Goal: Information Seeking & Learning: Learn about a topic

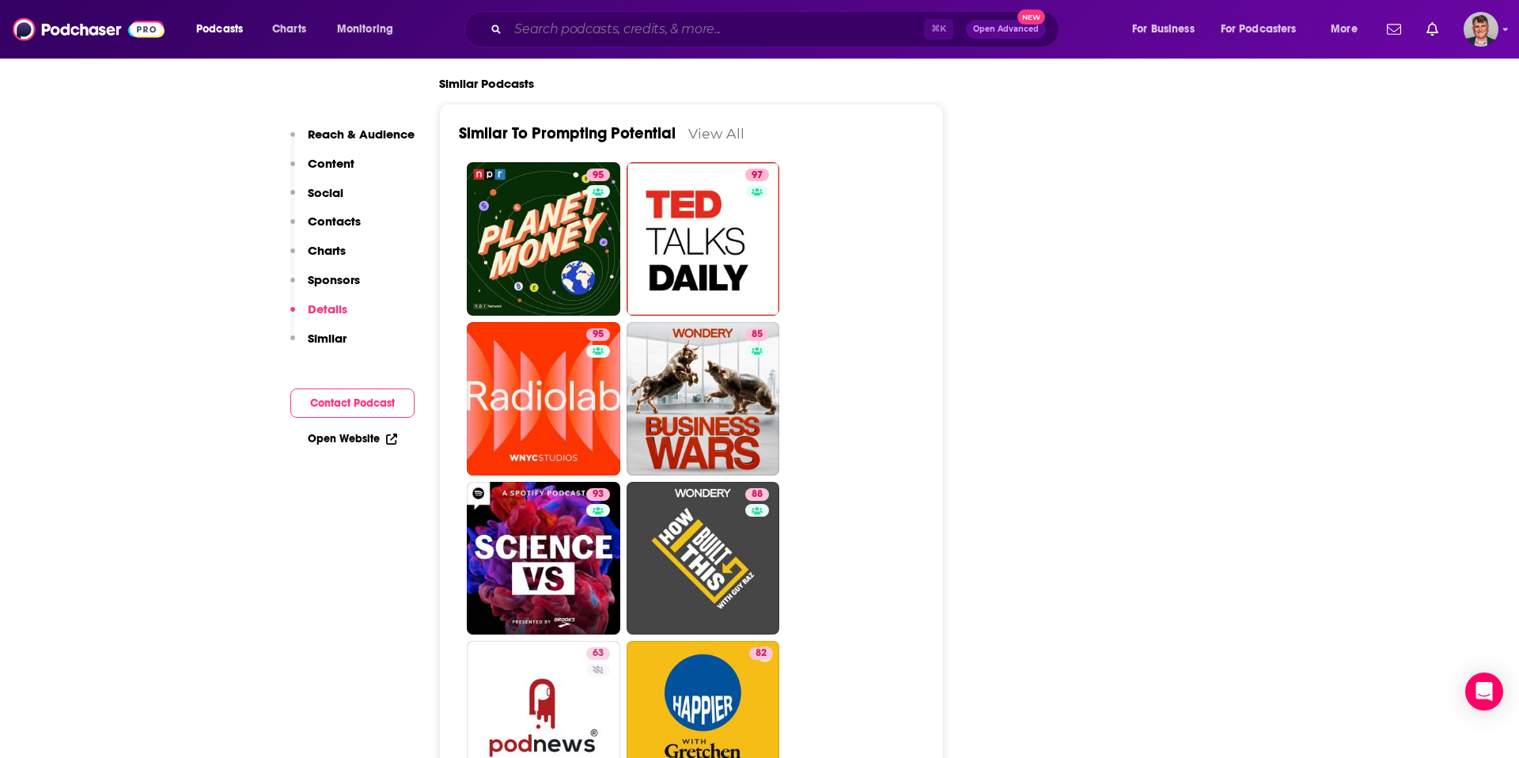
click at [611, 32] on input "Search podcasts, credits, & more..." at bounding box center [716, 29] width 416 height 25
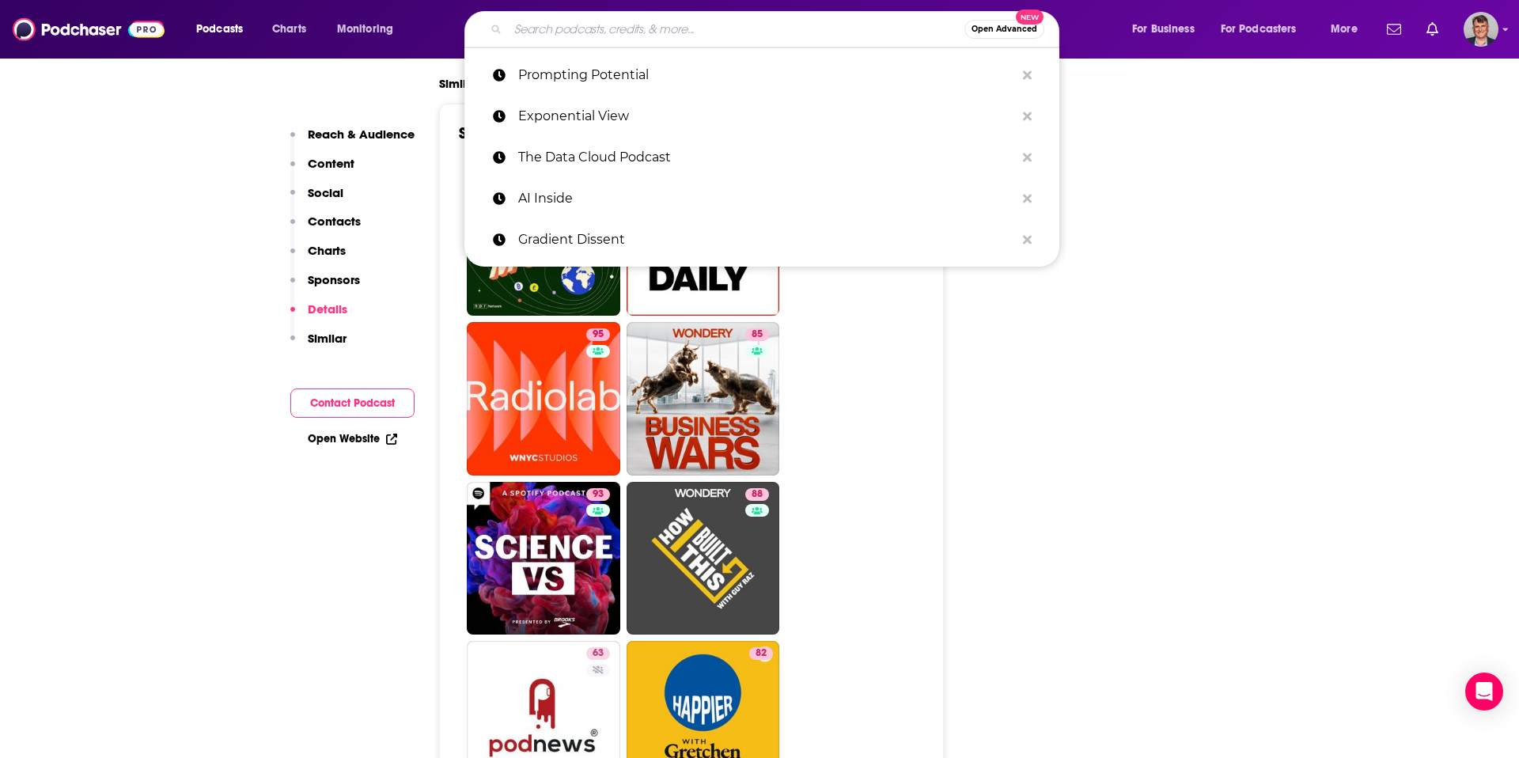
paste input "Trading [DATE]"
type input "Trading [DATE]"
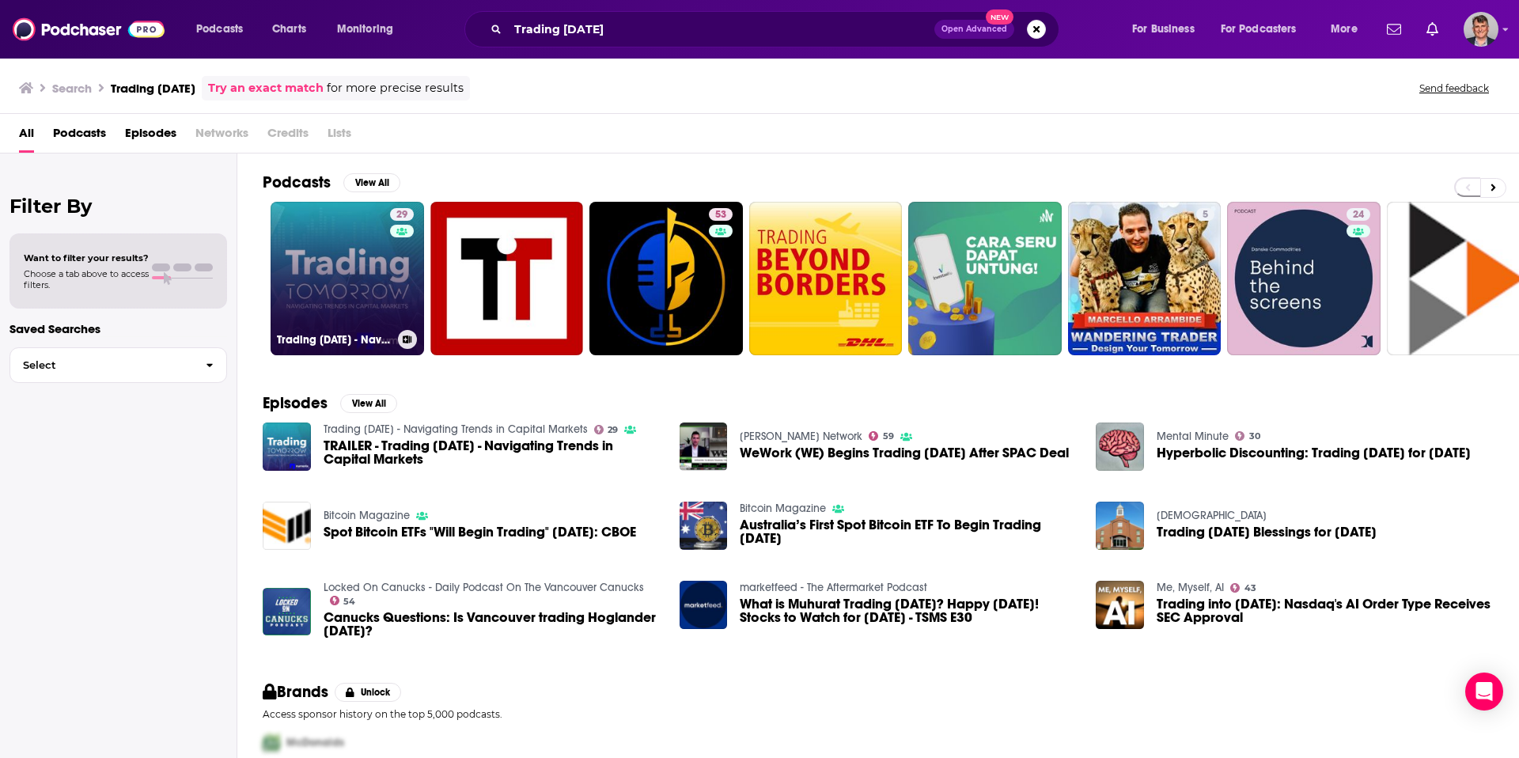
click at [384, 321] on link "29 Trading [DATE] - Navigating Trends in Capital Markets" at bounding box center [347, 278] width 153 height 153
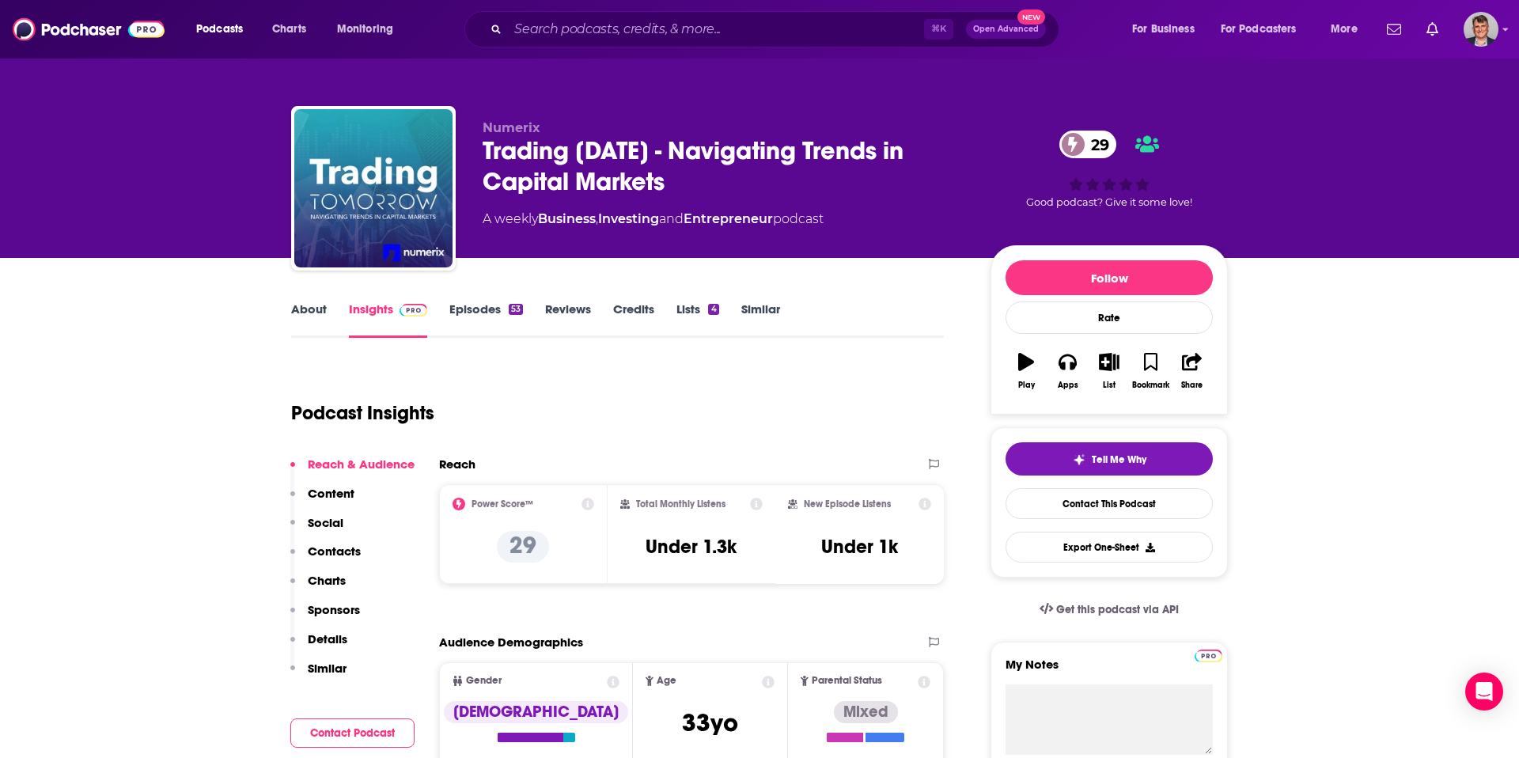
click at [291, 338] on link "About" at bounding box center [309, 319] width 36 height 36
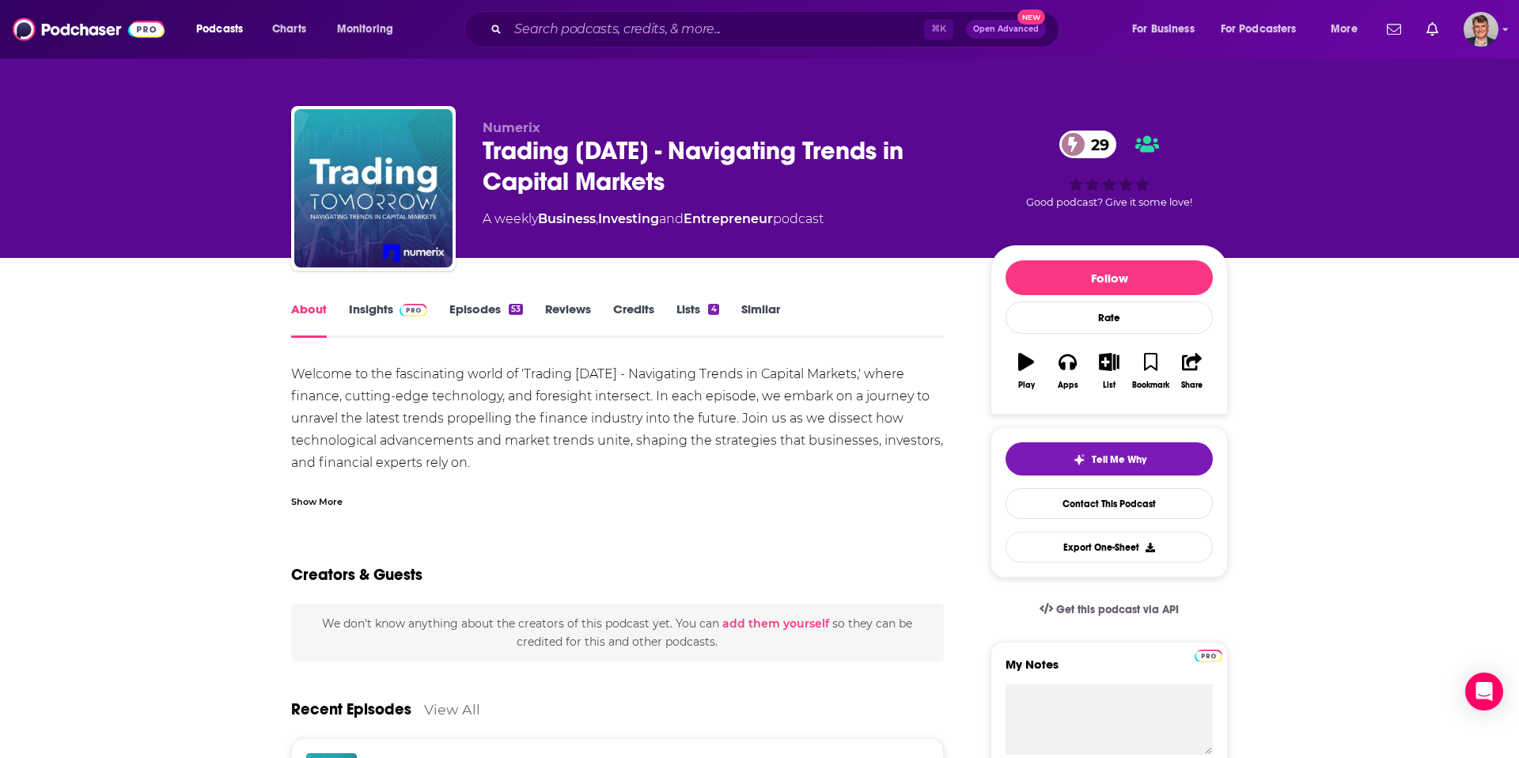
click at [291, 508] on div "Show More" at bounding box center [316, 500] width 51 height 15
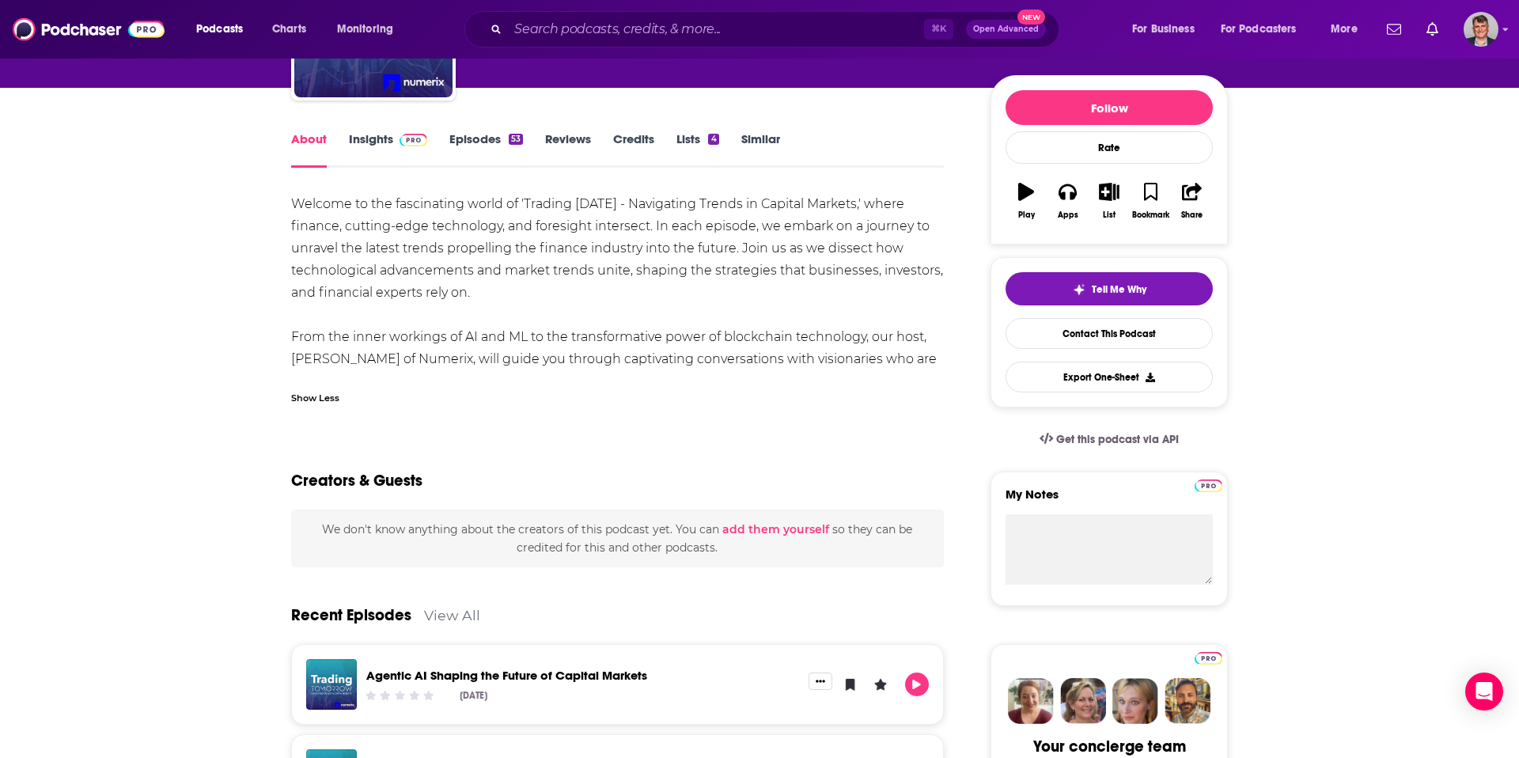
scroll to position [184, 0]
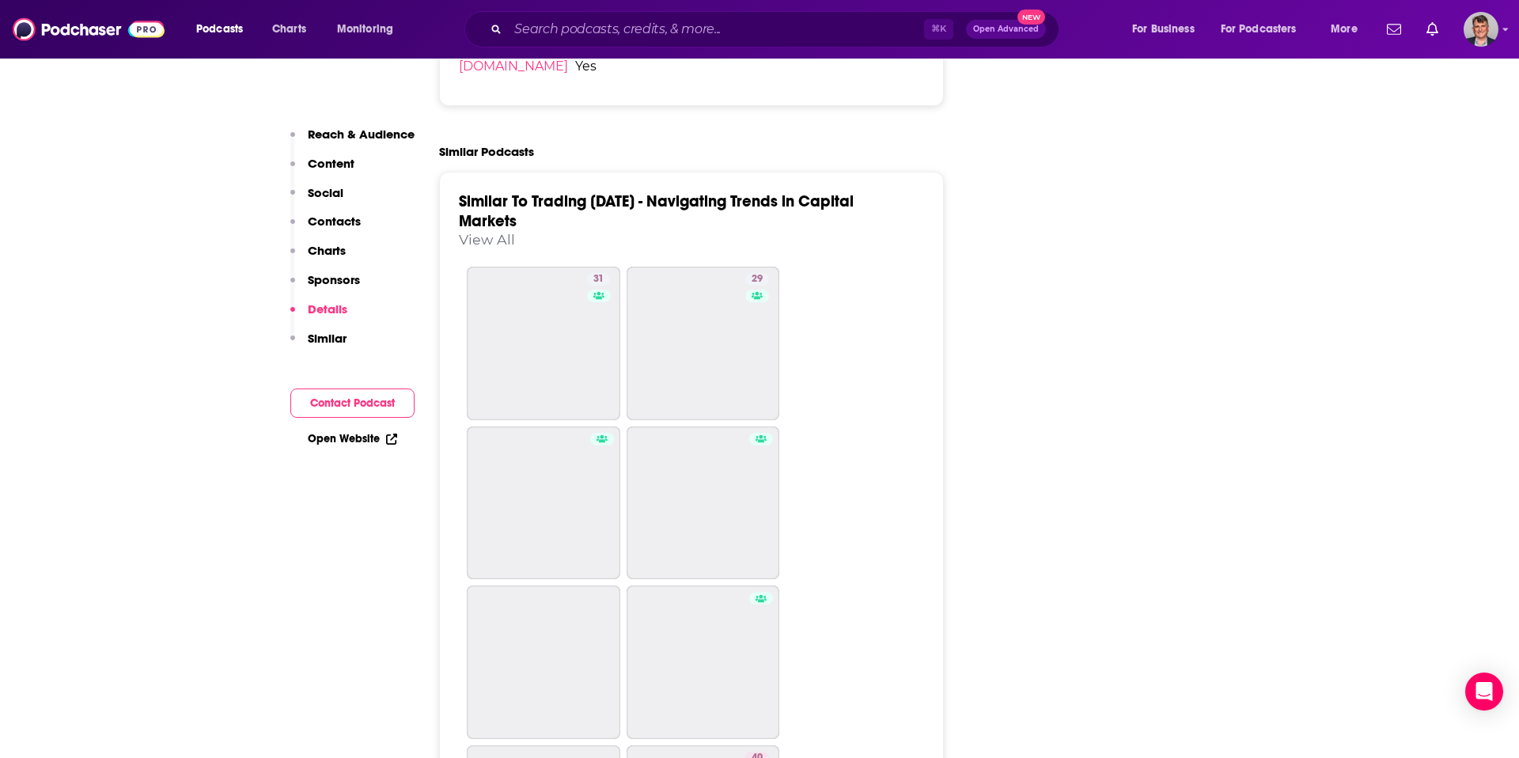
scroll to position [2058, 0]
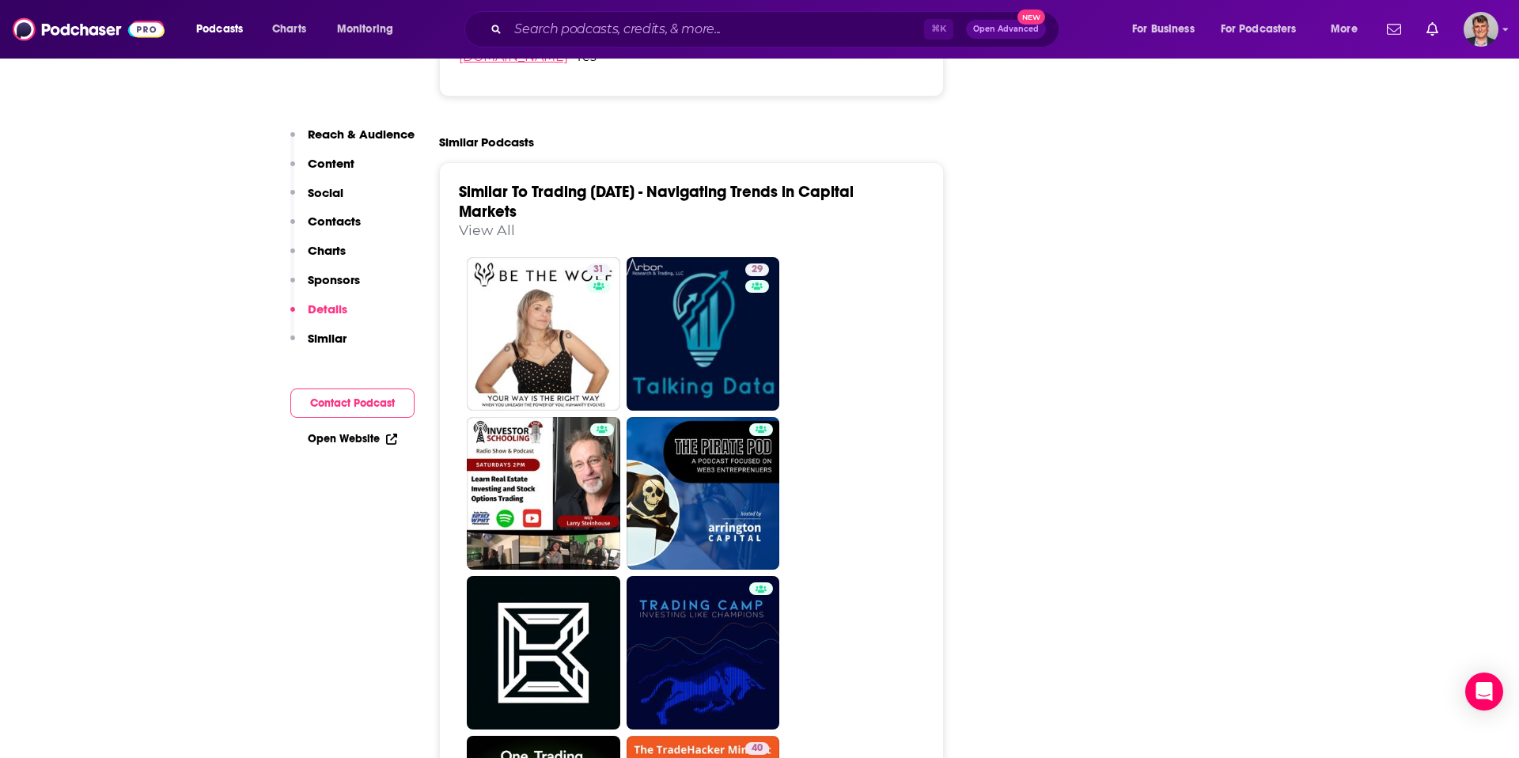
click at [463, 64] on link "[DOMAIN_NAME]" at bounding box center [513, 56] width 109 height 15
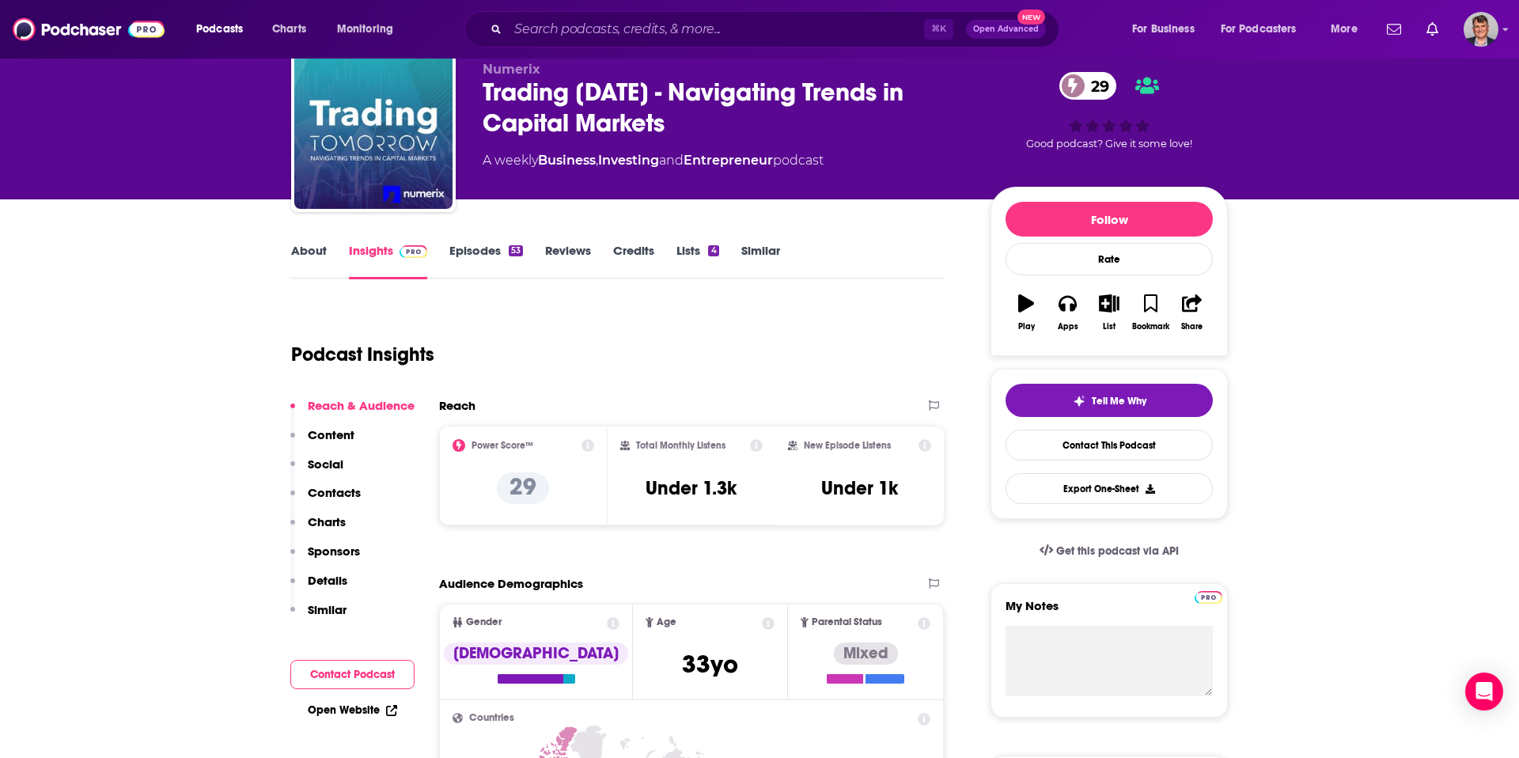
scroll to position [0, 0]
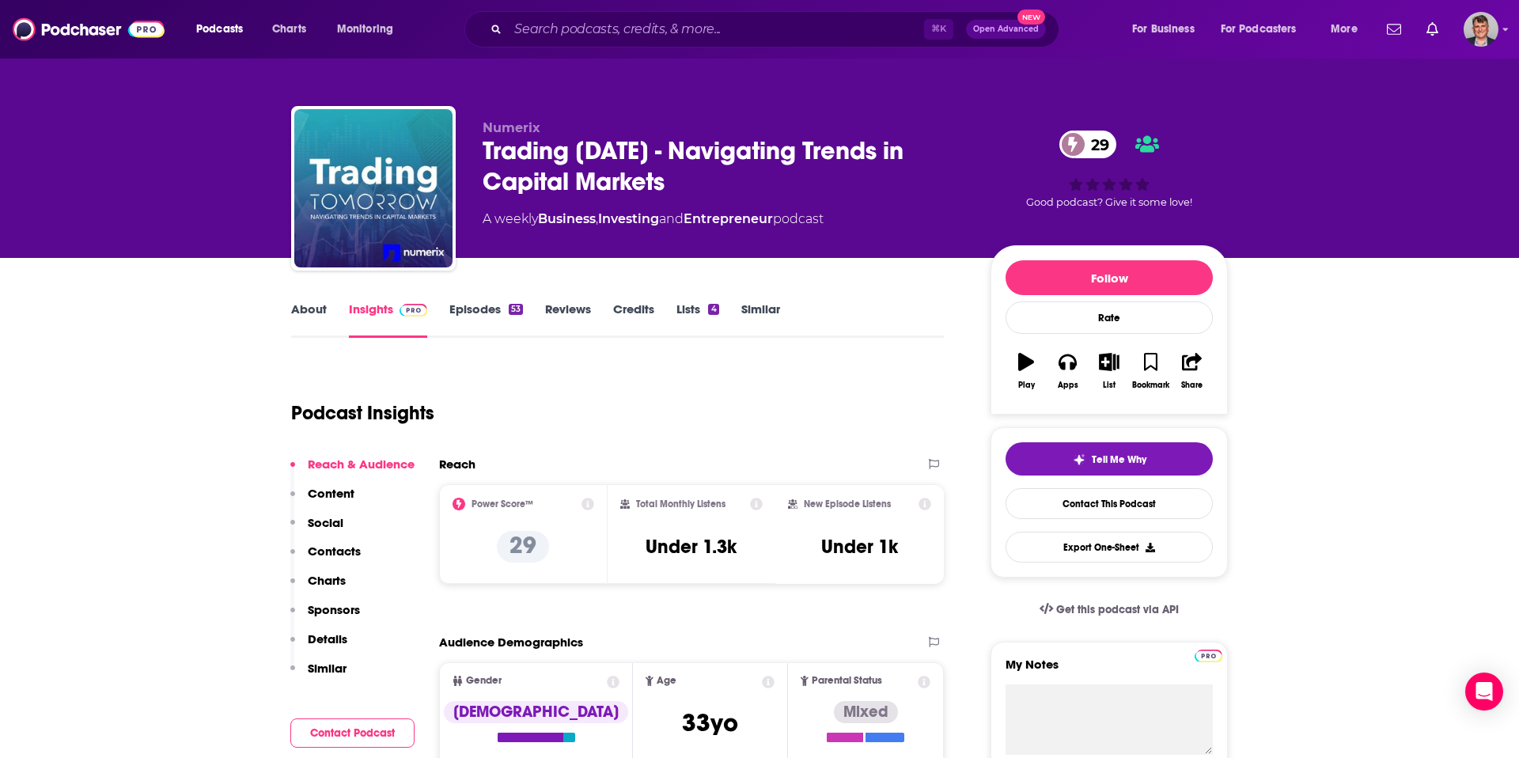
click at [291, 338] on link "About" at bounding box center [309, 319] width 36 height 36
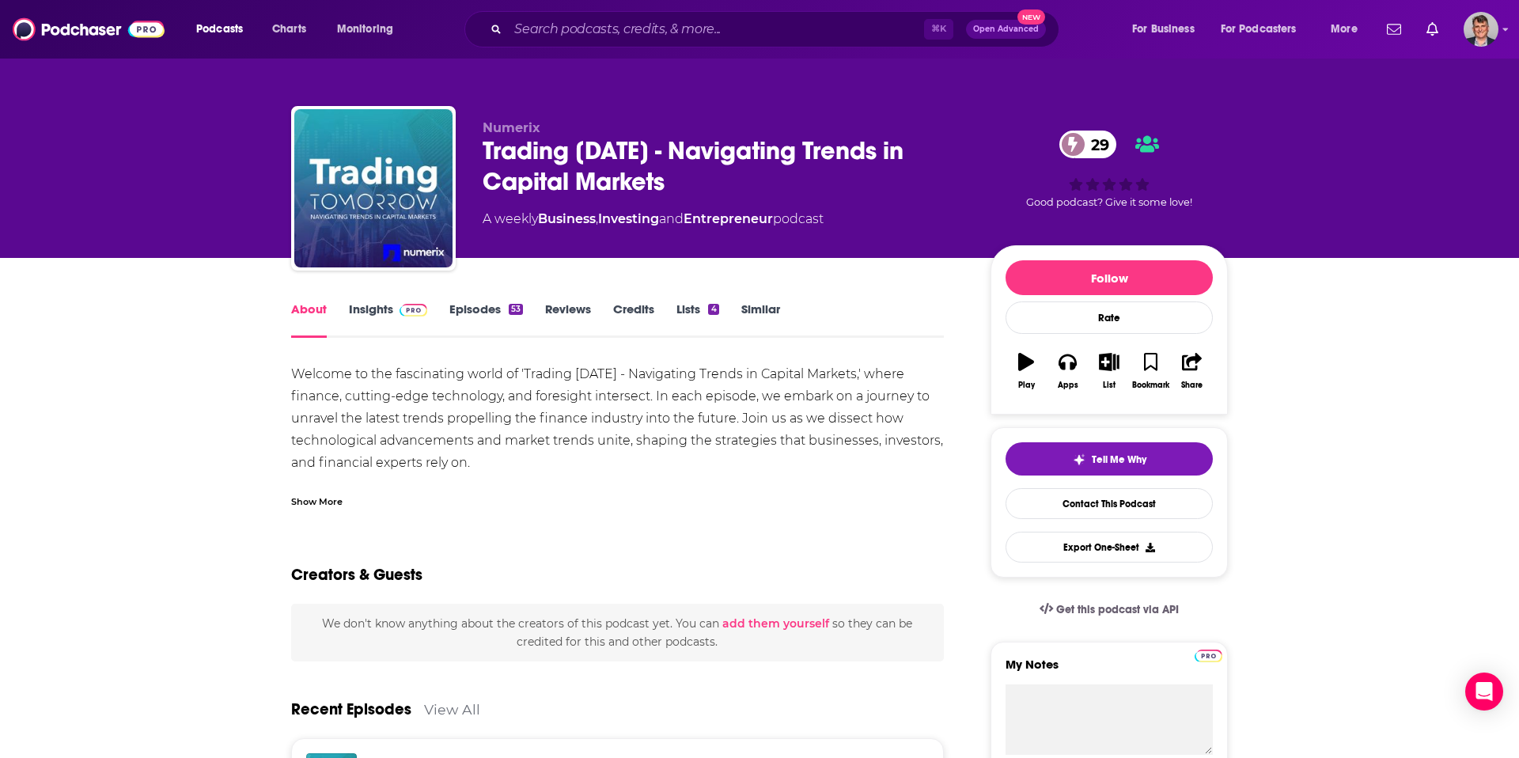
click at [291, 508] on div "Show More" at bounding box center [316, 500] width 51 height 15
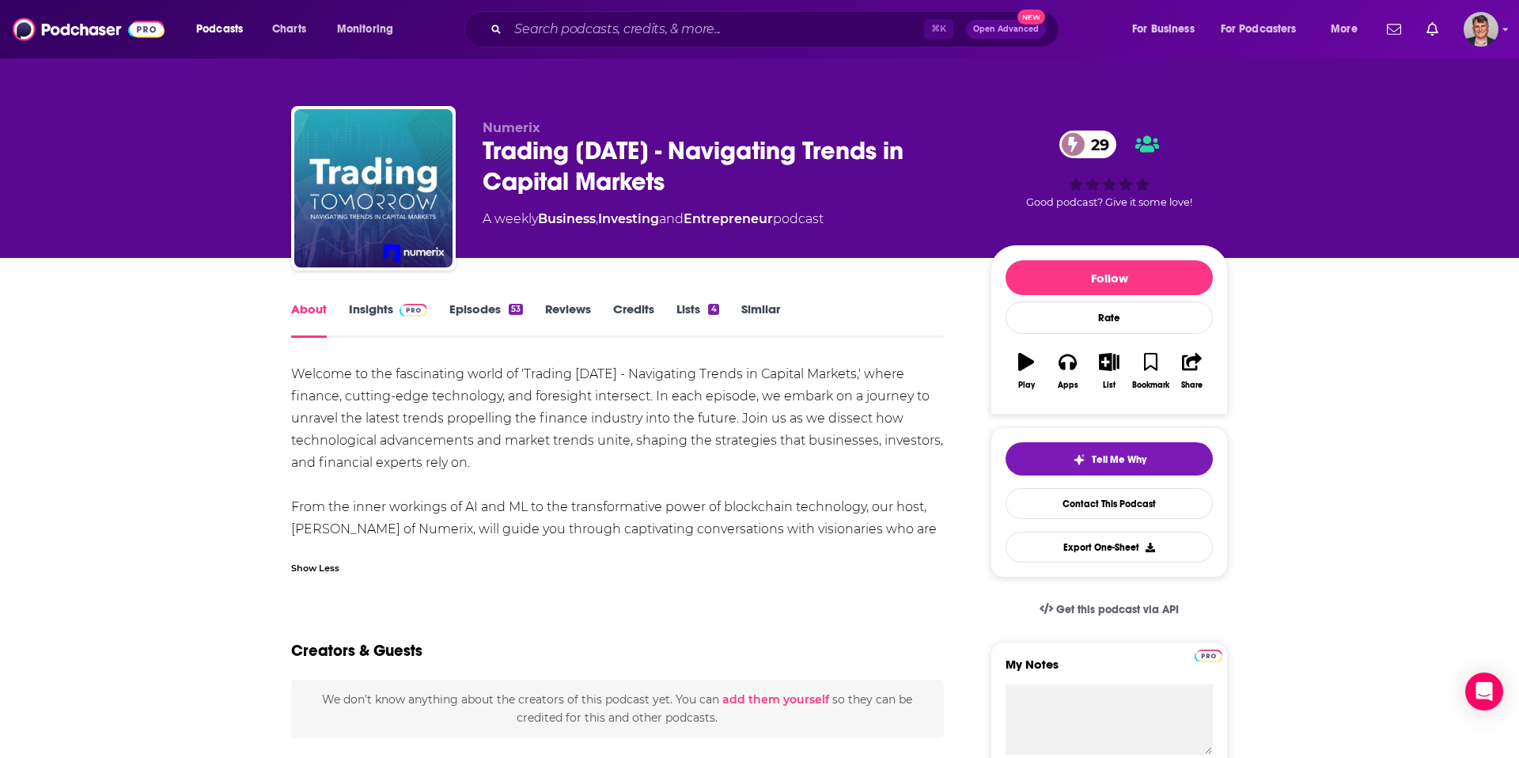
click at [291, 439] on div "Welcome to the fascinating world of 'Trading [DATE] - Navigating Trends in Capi…" at bounding box center [617, 462] width 653 height 199
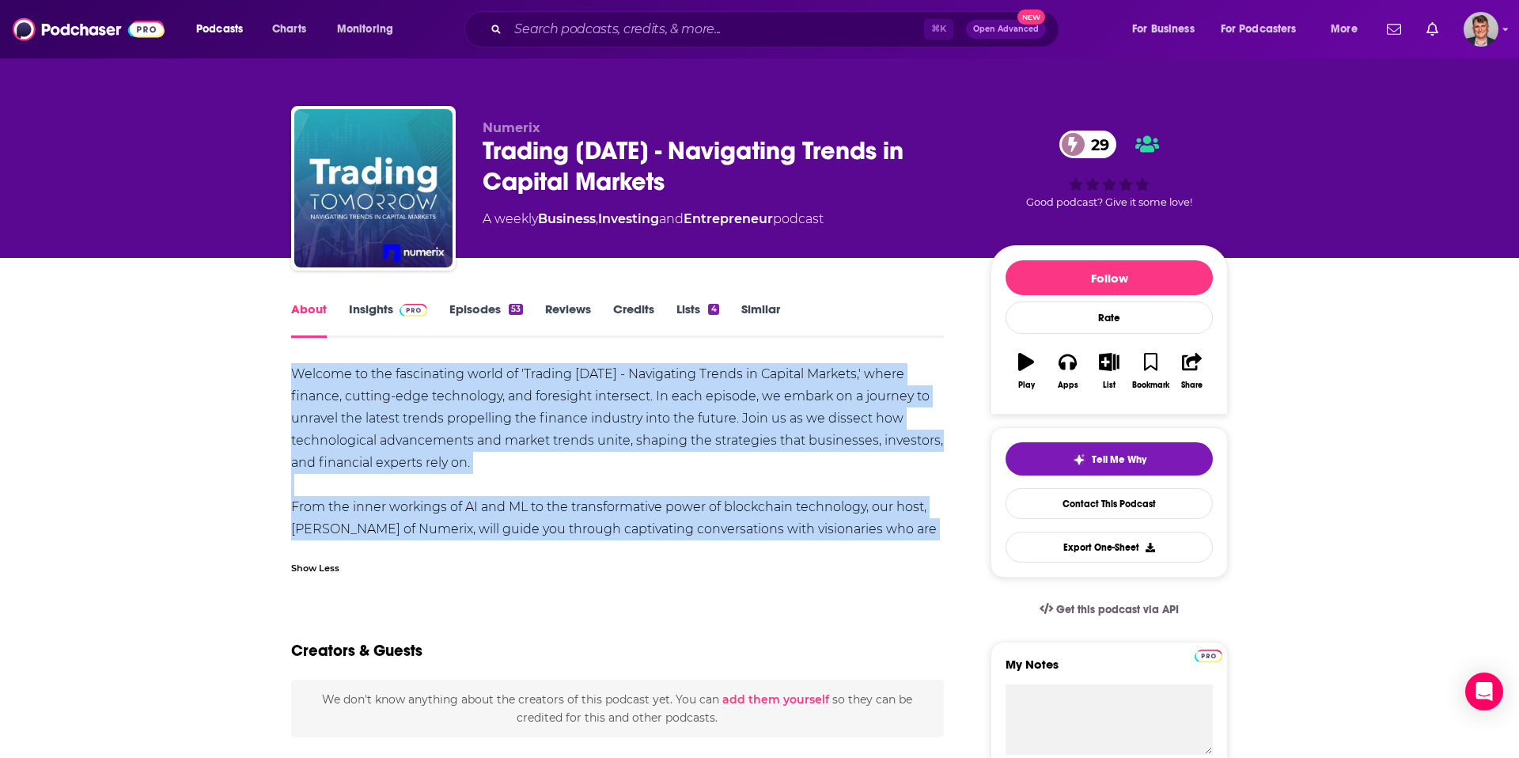
drag, startPoint x: 176, startPoint y: 439, endPoint x: 431, endPoint y: 605, distance: 304.7
click at [431, 562] on div "Welcome to the fascinating world of 'Trading [DATE] - Navigating Trends in Capi…" at bounding box center [617, 462] width 653 height 199
copy div "Welcome to the fascinating world of 'Trading [DATE] - Navigating Trends in Capi…"
click at [349, 338] on link "Insights" at bounding box center [388, 319] width 78 height 36
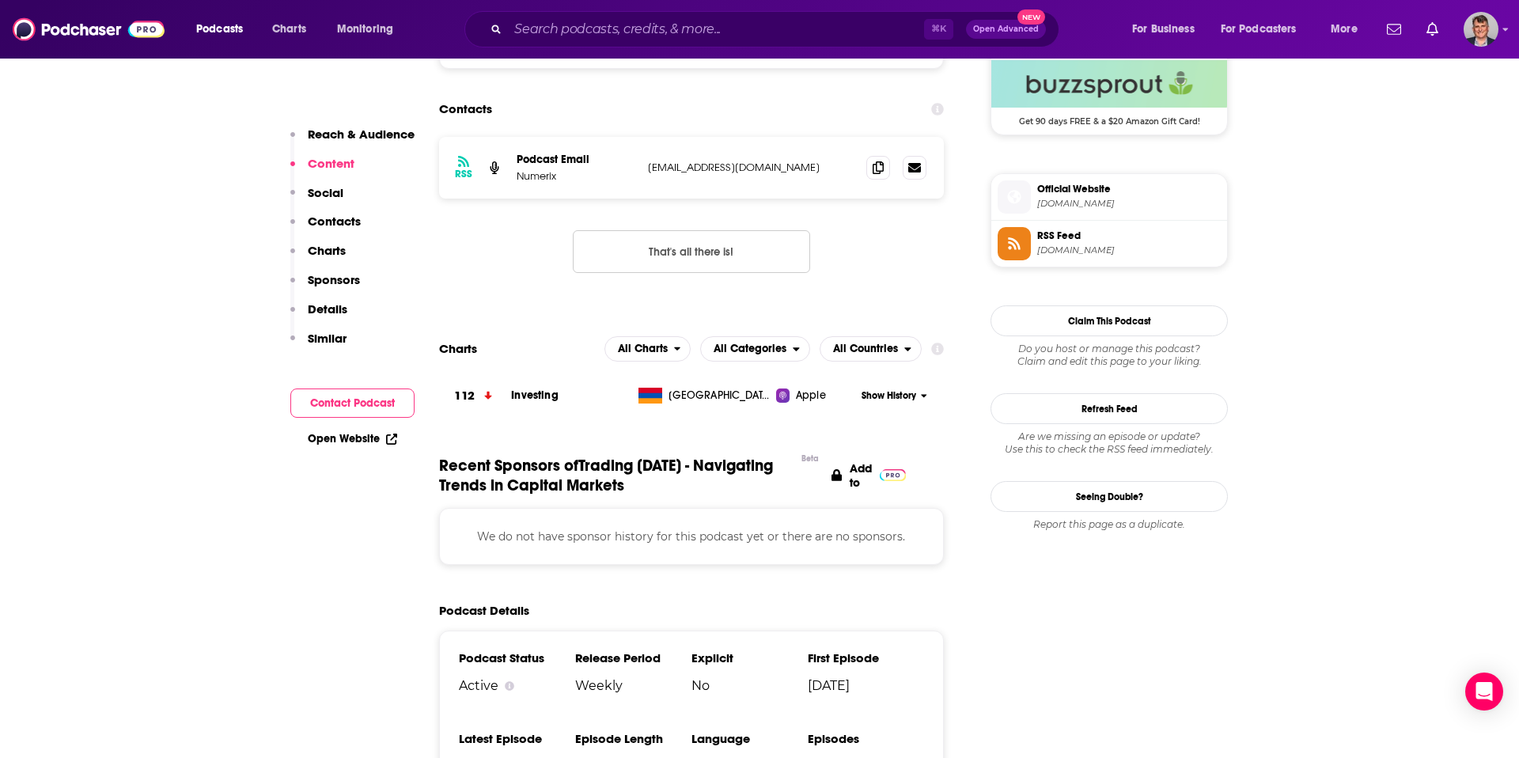
scroll to position [1518, 0]
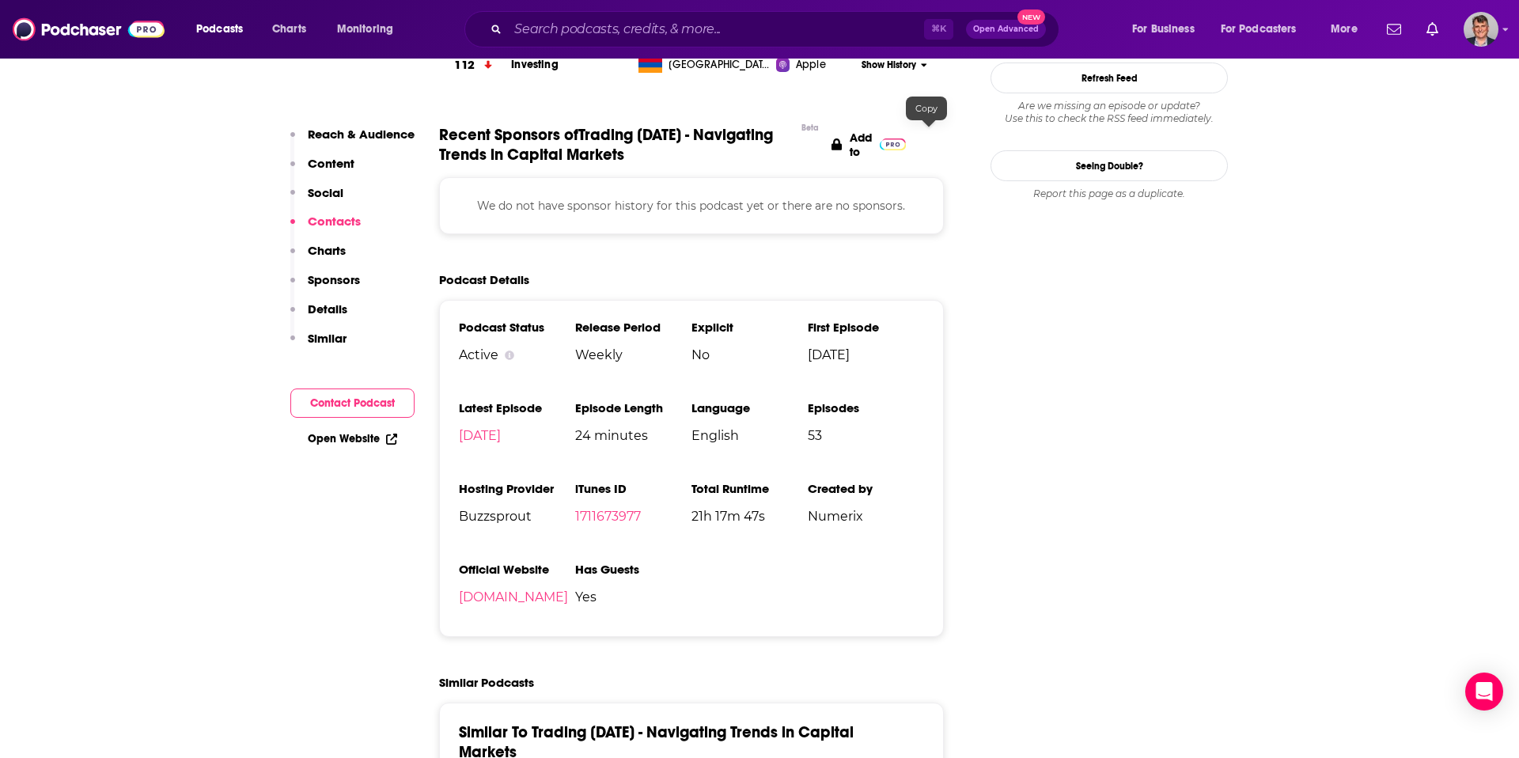
click at [577, 40] on input "Search podcasts, credits, & more..." at bounding box center [716, 29] width 416 height 25
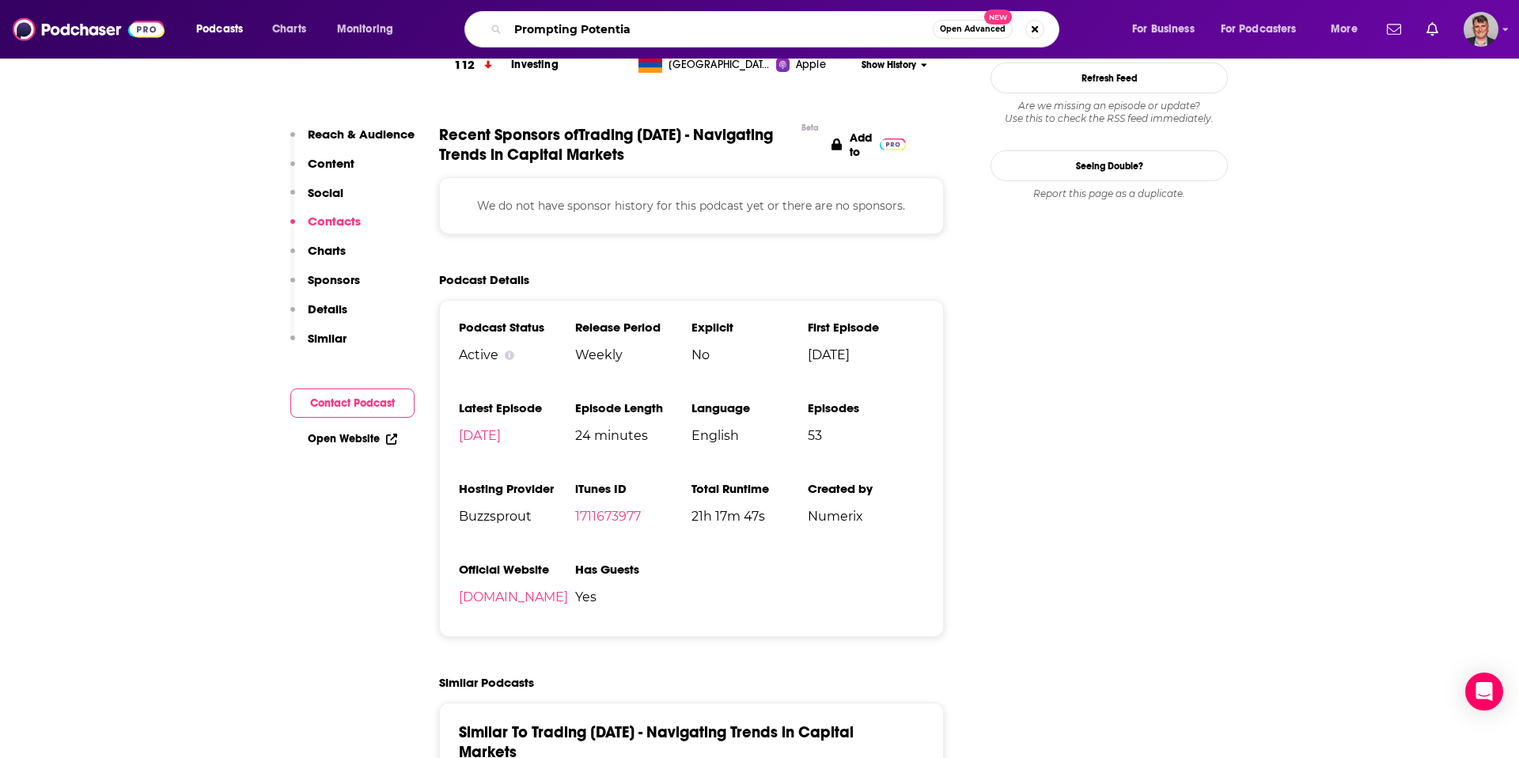
type input "Prompting Potential"
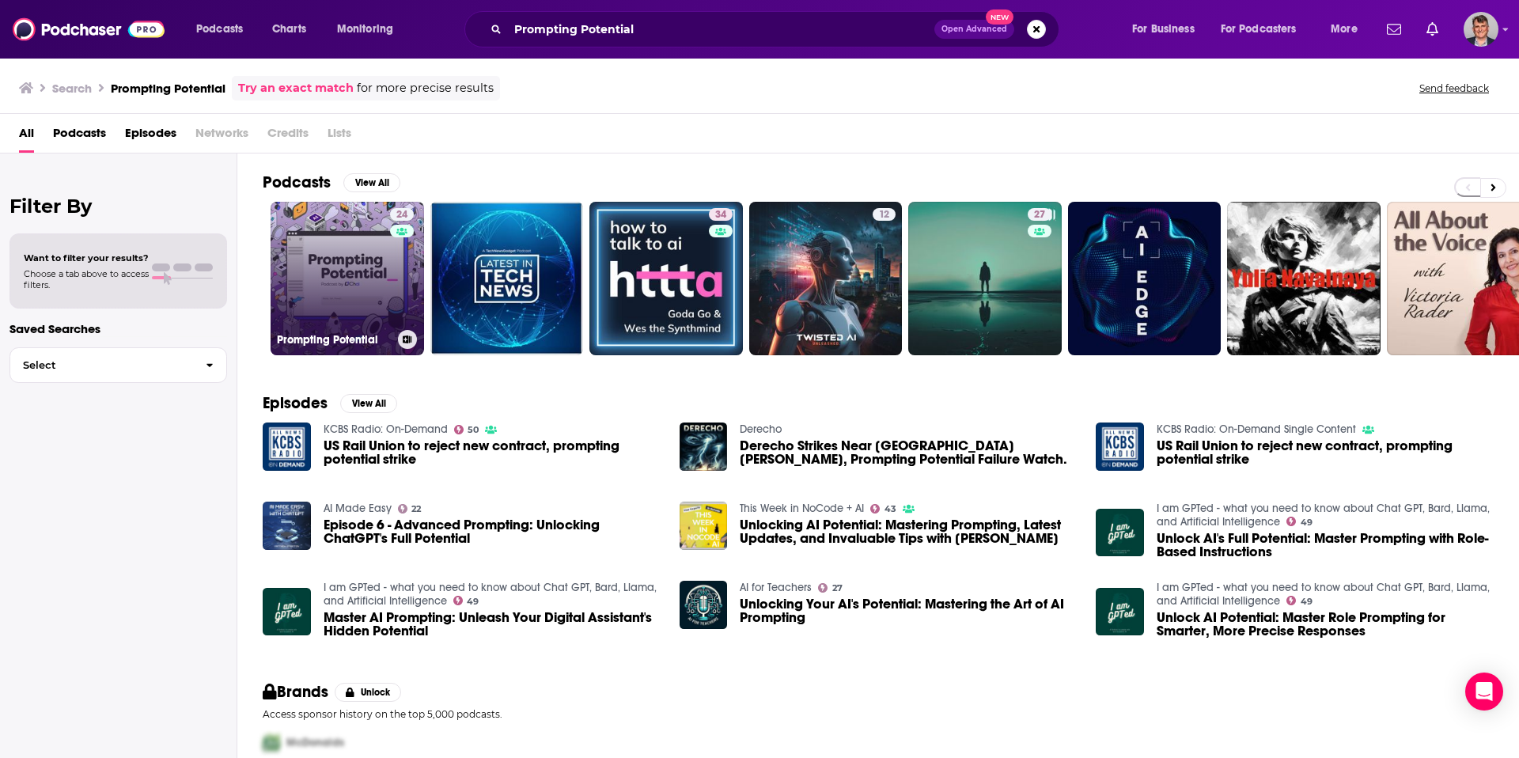
click at [416, 320] on link "24 Prompting Potential" at bounding box center [347, 278] width 153 height 153
